Goal: Navigation & Orientation: Find specific page/section

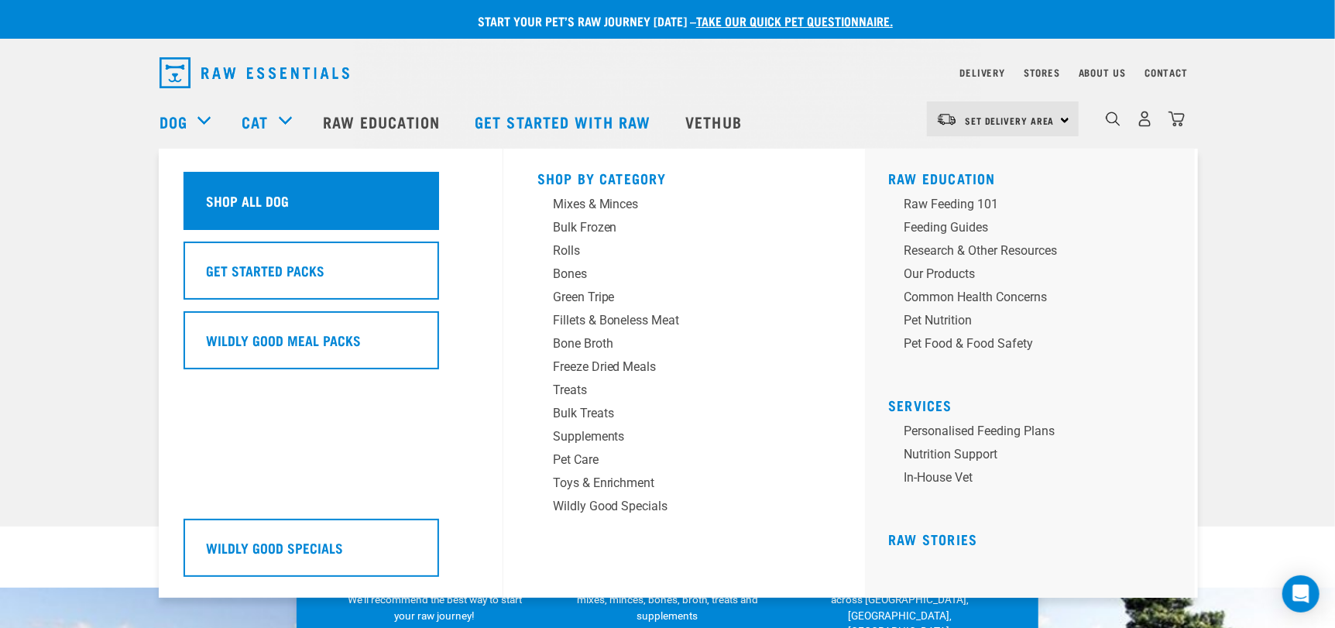
click at [255, 209] on h5 "Shop All Dog" at bounding box center [247, 200] width 83 height 20
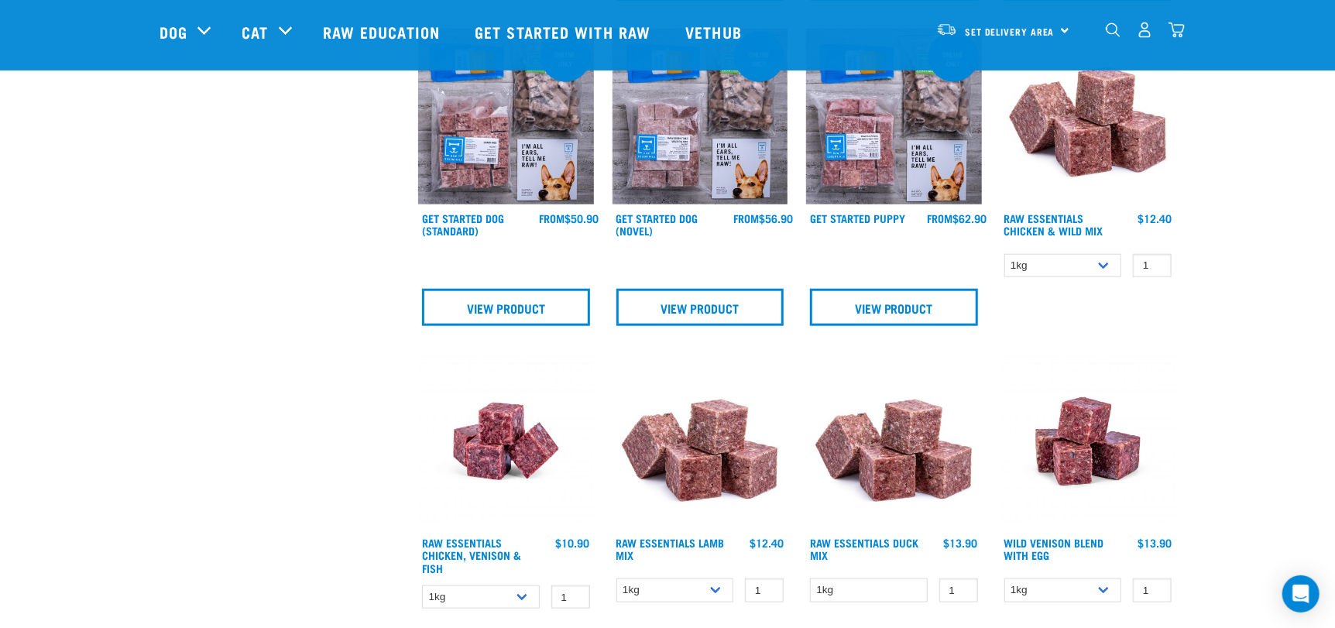
scroll to position [773, 0]
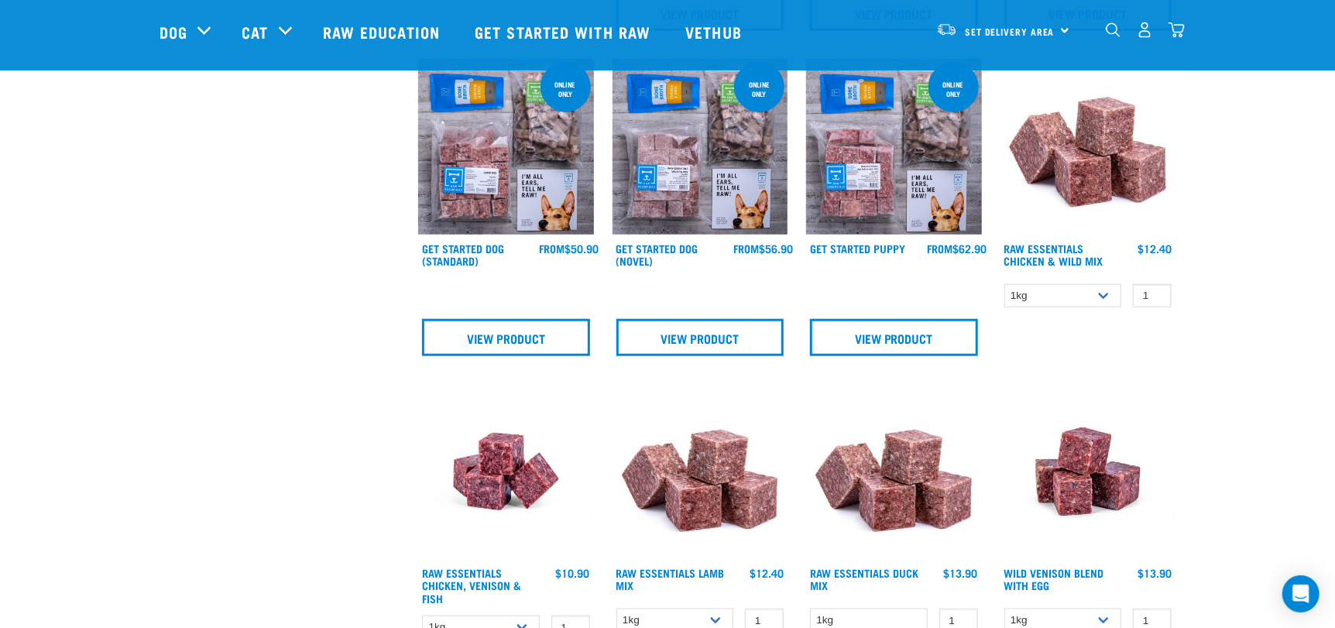
click at [1102, 499] on img at bounding box center [1088, 472] width 176 height 176
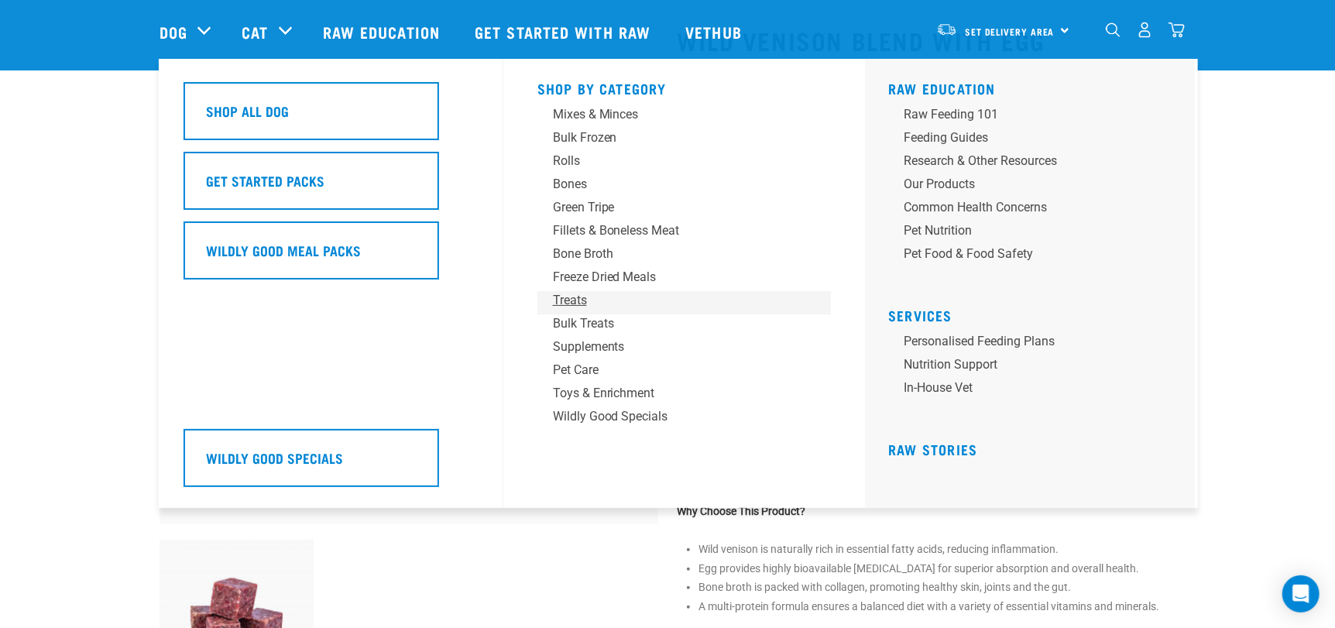
scroll to position [310, 0]
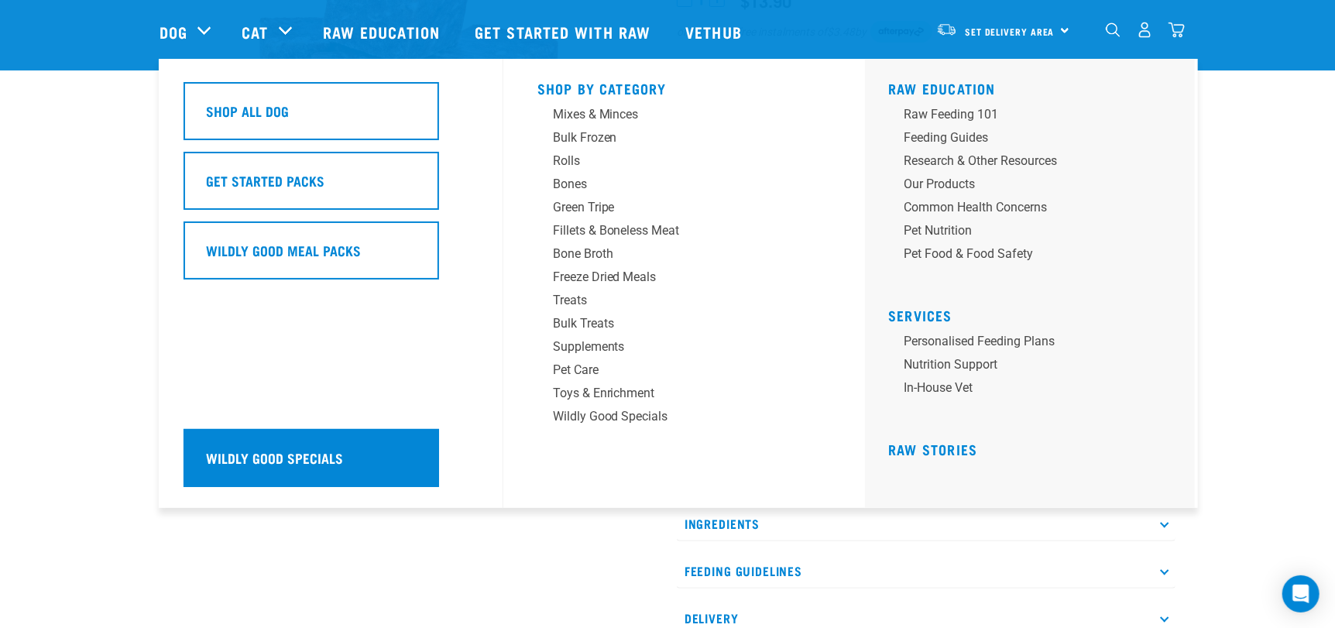
click at [311, 463] on h5 "Wildly Good Specials" at bounding box center [274, 457] width 137 height 20
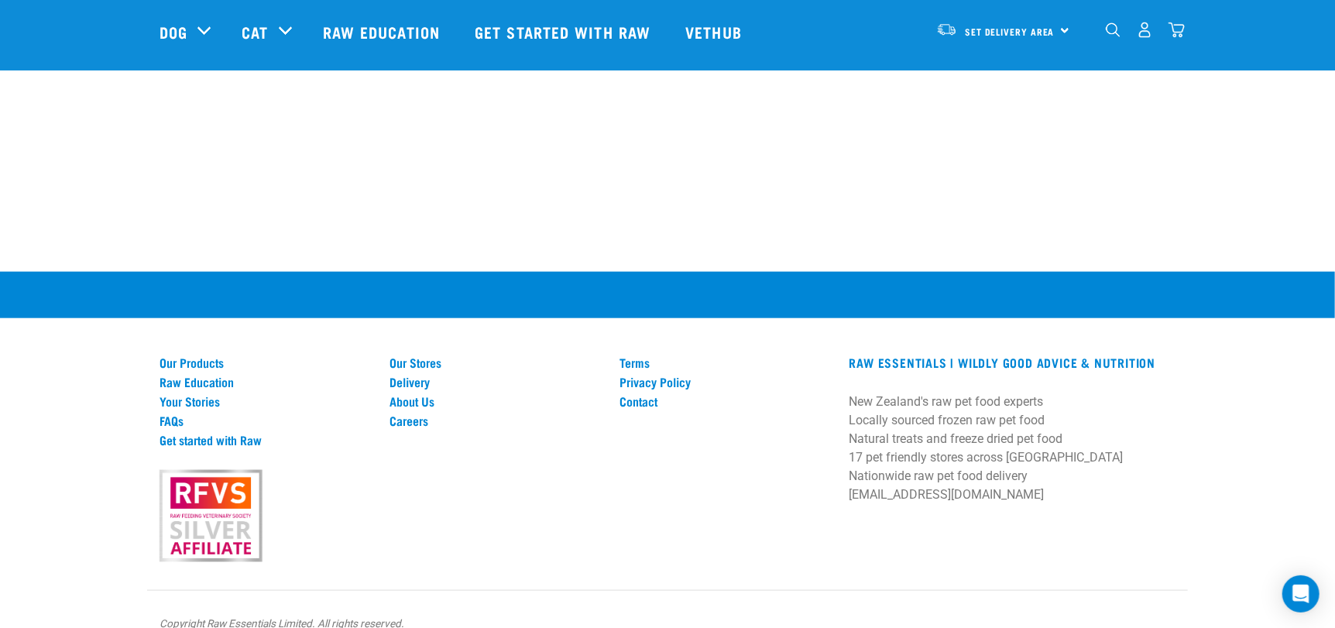
scroll to position [838, 0]
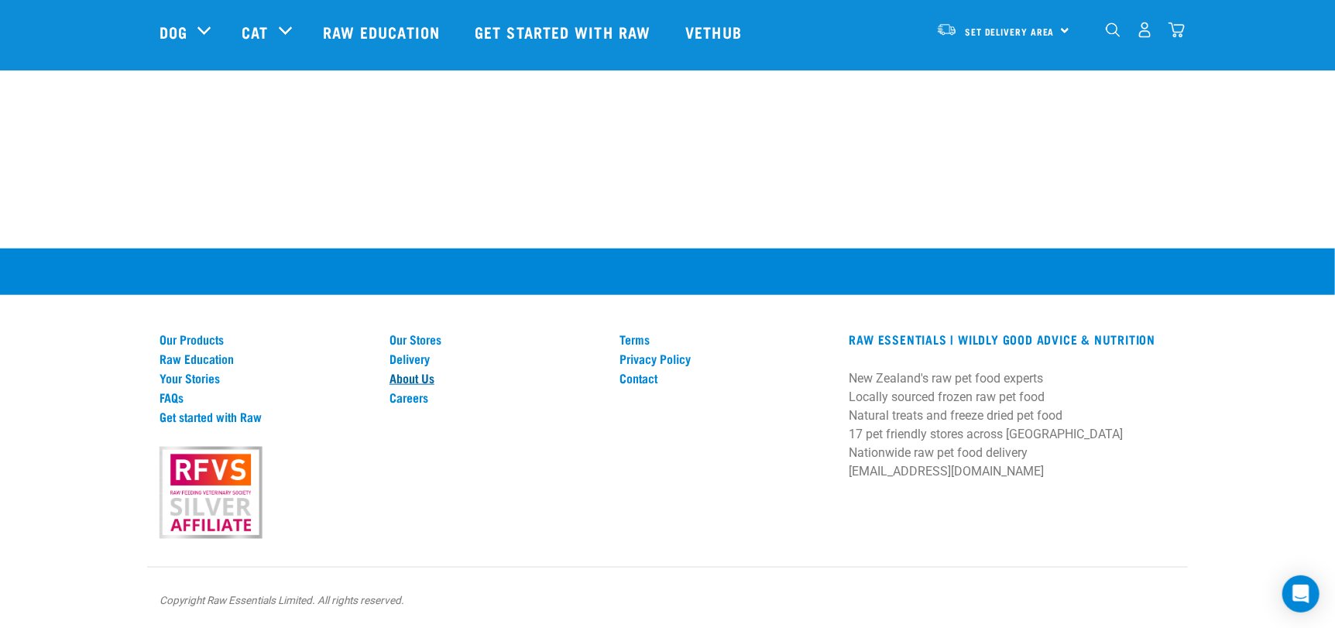
click at [427, 379] on link "About Us" at bounding box center [494, 378] width 211 height 14
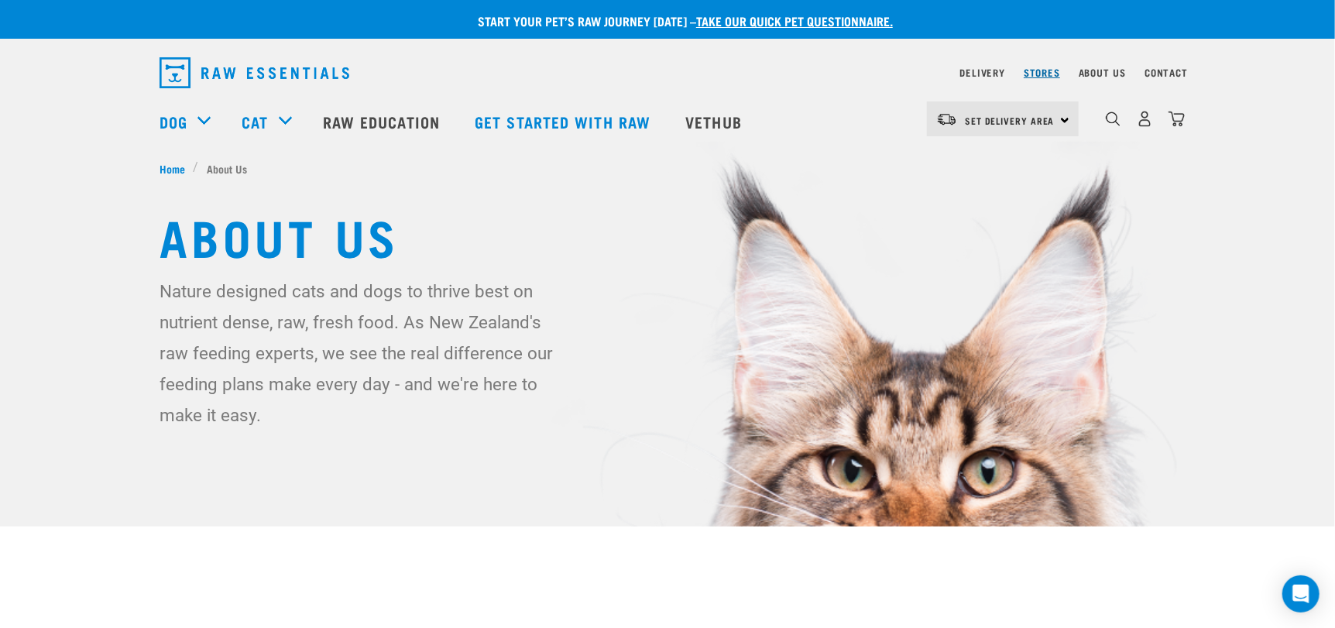
click at [1040, 71] on link "Stores" at bounding box center [1041, 72] width 36 height 5
